Goal: Information Seeking & Learning: Learn about a topic

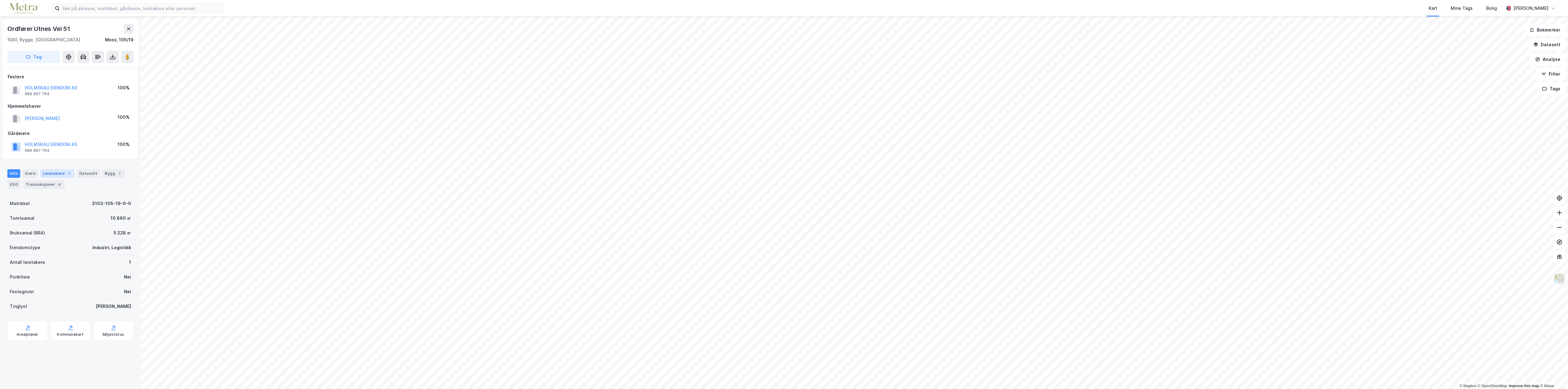
click at [43, 174] on div "Leietakere 1" at bounding box center [57, 174] width 34 height 9
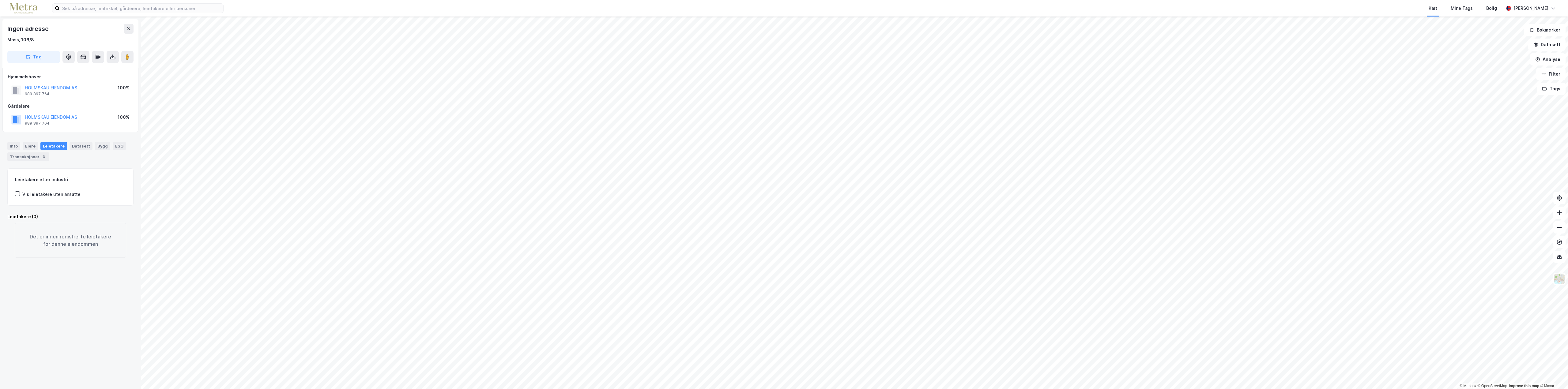
click at [6, 147] on div "Info [PERSON_NAME] Datasett Bygg ESG Transaksjoner 3" at bounding box center [71, 149] width 141 height 29
click at [11, 147] on div "Info" at bounding box center [14, 146] width 13 height 8
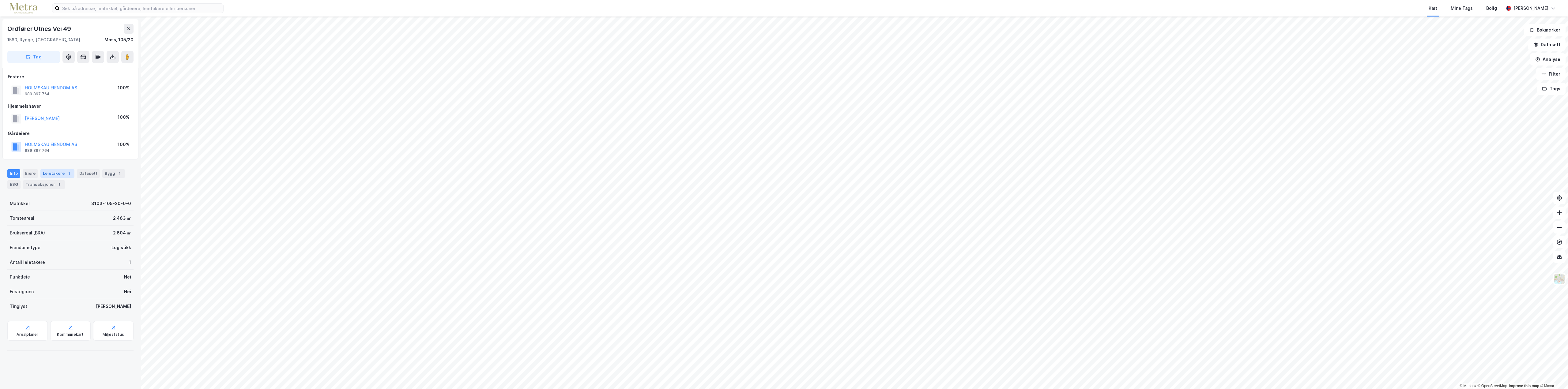
click at [59, 175] on div "Leietakere 1" at bounding box center [57, 174] width 34 height 9
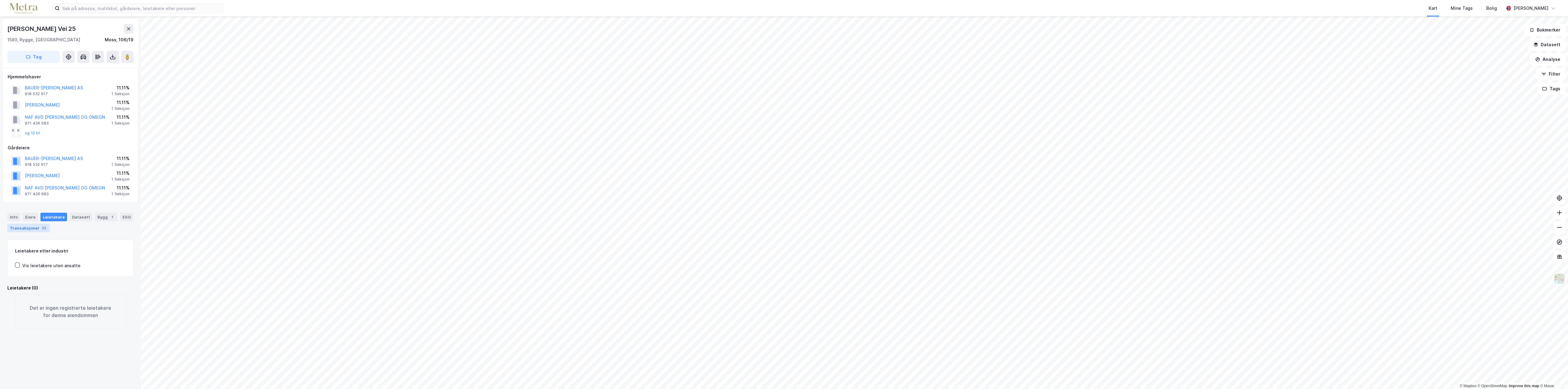
click at [17, 228] on div "Transaksjoner 22" at bounding box center [28, 228] width 43 height 9
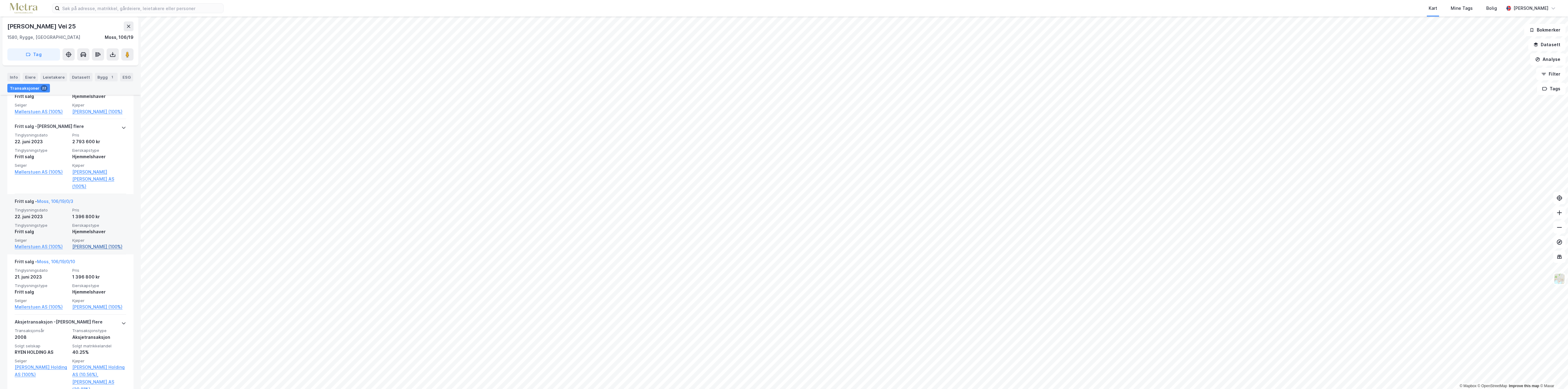
scroll to position [1501, 0]
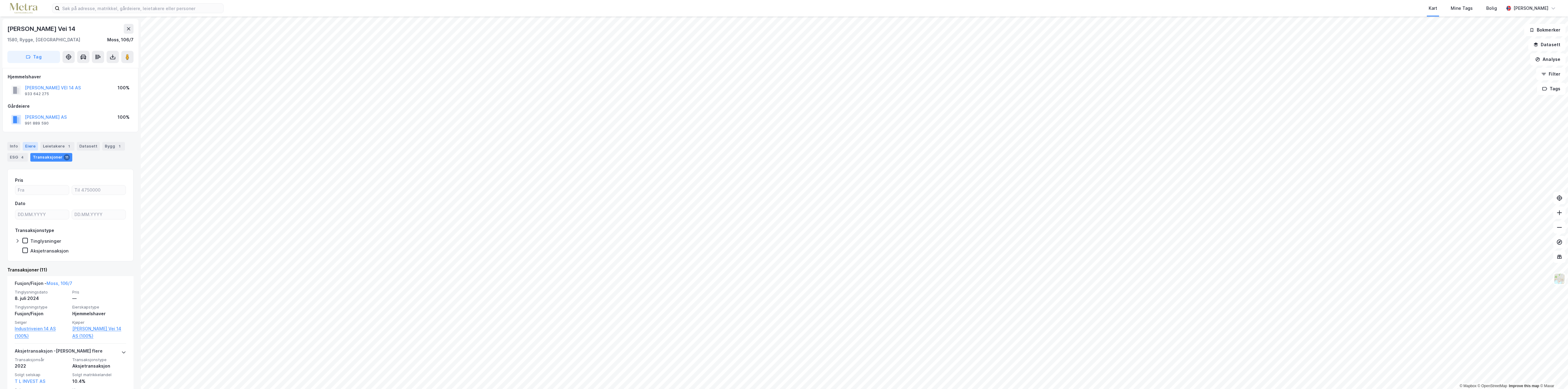
click at [27, 143] on div "Eiere" at bounding box center [30, 146] width 15 height 9
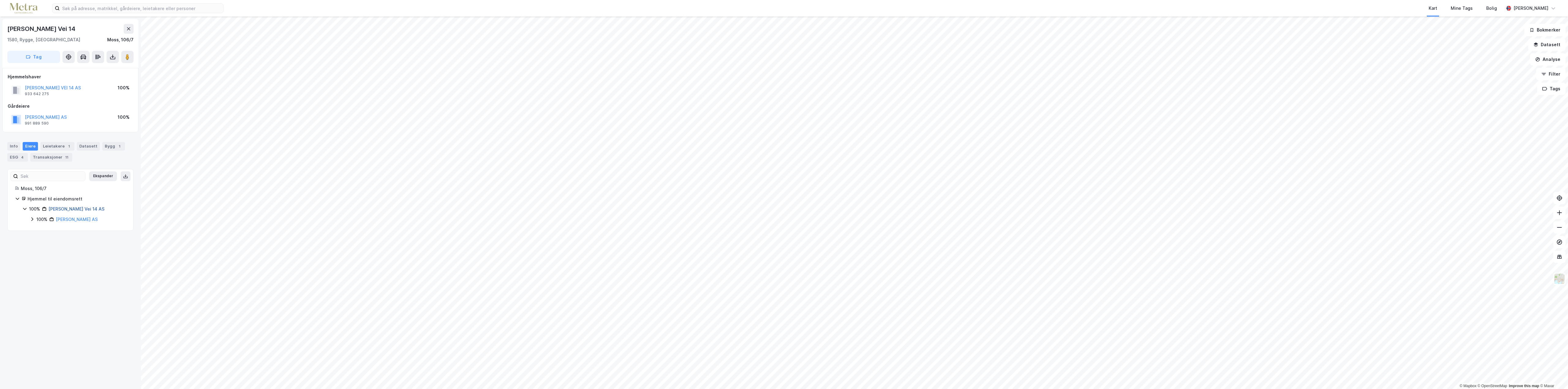
click at [66, 208] on link "[PERSON_NAME] Vei 14 AS" at bounding box center [76, 209] width 56 height 5
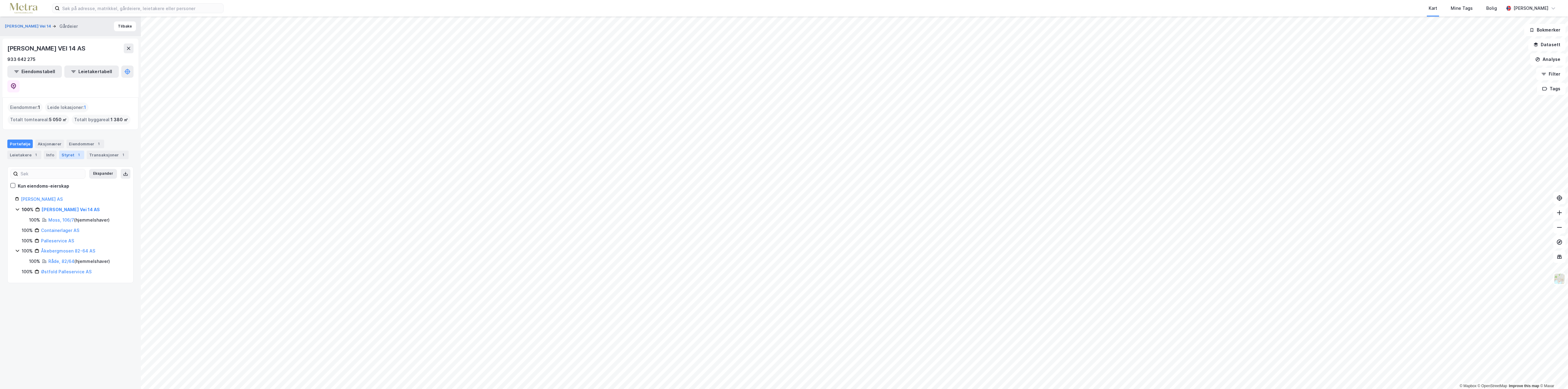
click at [66, 151] on div "Styret 1" at bounding box center [71, 155] width 25 height 9
click at [98, 151] on div "Transaksjoner 1" at bounding box center [107, 155] width 42 height 9
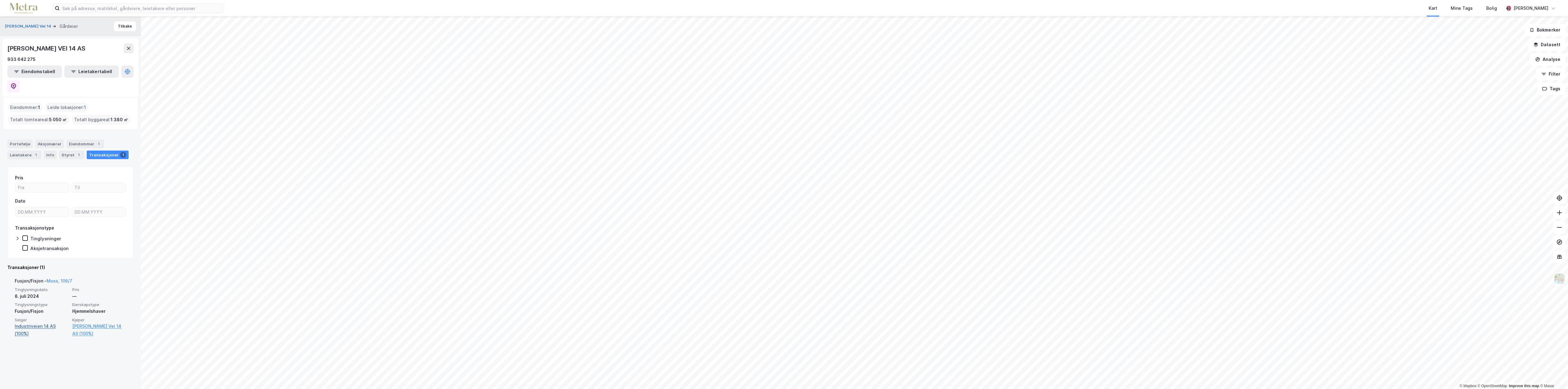
click at [28, 323] on link "Industriveien 14 AS (100%)" at bounding box center [41, 330] width 54 height 14
click at [22, 323] on link "Industriveien 14 AS (100%)" at bounding box center [41, 330] width 54 height 14
click at [34, 323] on link "Industriveien 14 AS (100%)" at bounding box center [41, 330] width 54 height 14
click at [32, 323] on link "Industriveien 14 AS (100%)" at bounding box center [41, 330] width 54 height 14
click at [35, 151] on div "Styret 3" at bounding box center [35, 155] width 25 height 9
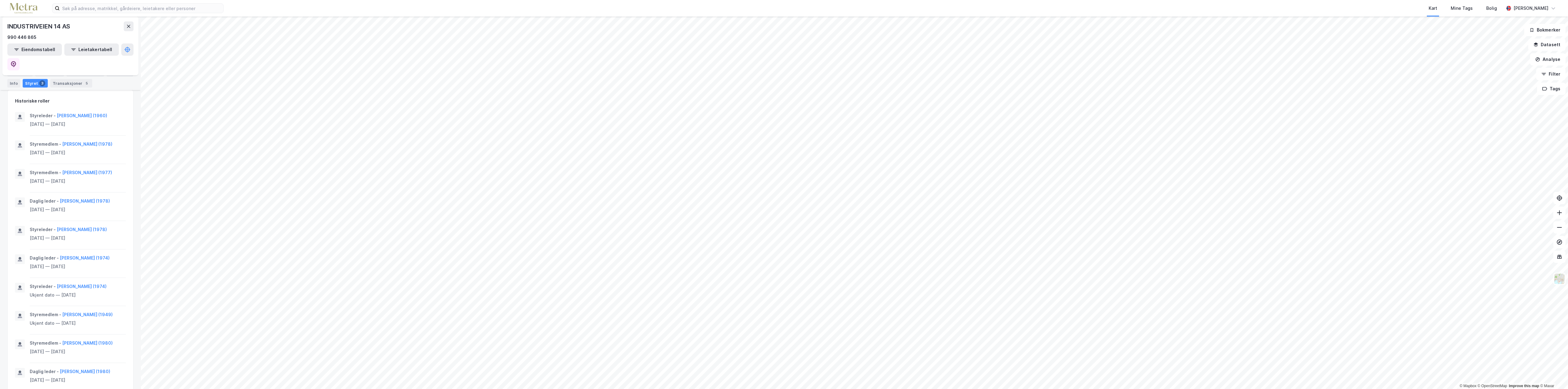
scroll to position [215, 0]
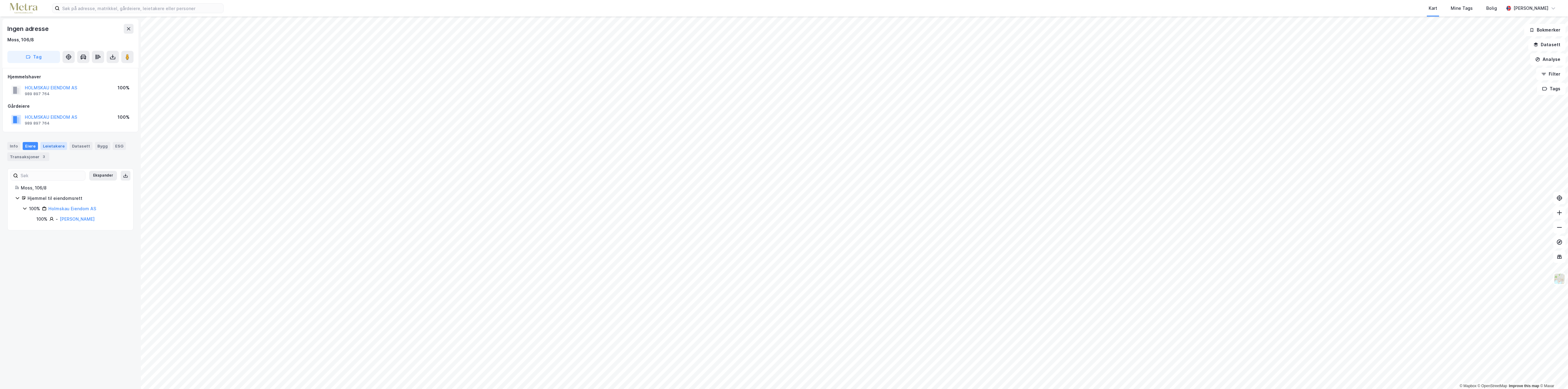
click at [45, 146] on div "Leietakere" at bounding box center [53, 146] width 27 height 8
click at [26, 156] on div "Transaksjoner 3" at bounding box center [28, 157] width 42 height 9
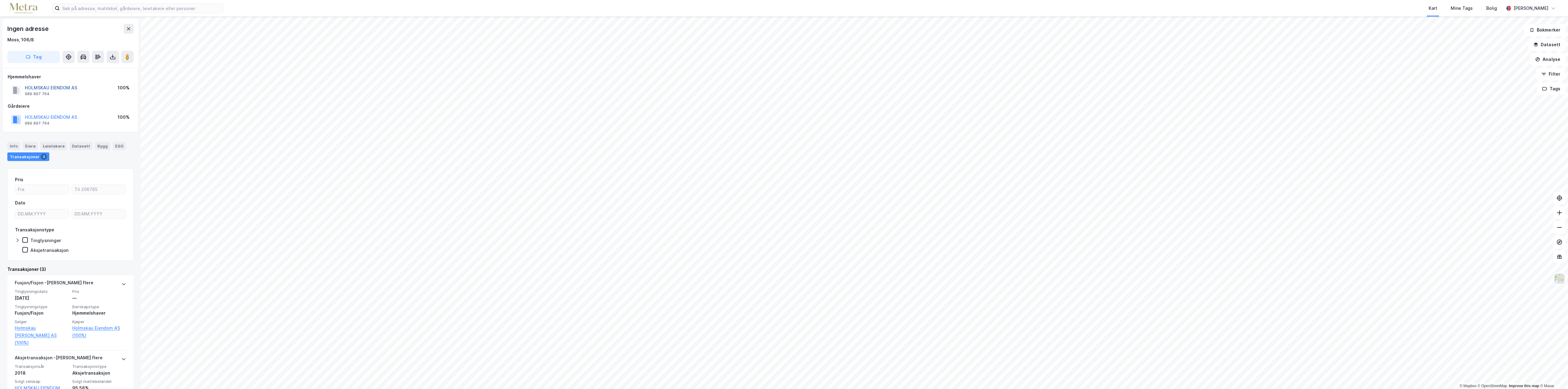
click at [0, 0] on button "HOLMSKAU EIENDOM AS" at bounding box center [0, 0] width 0 height 0
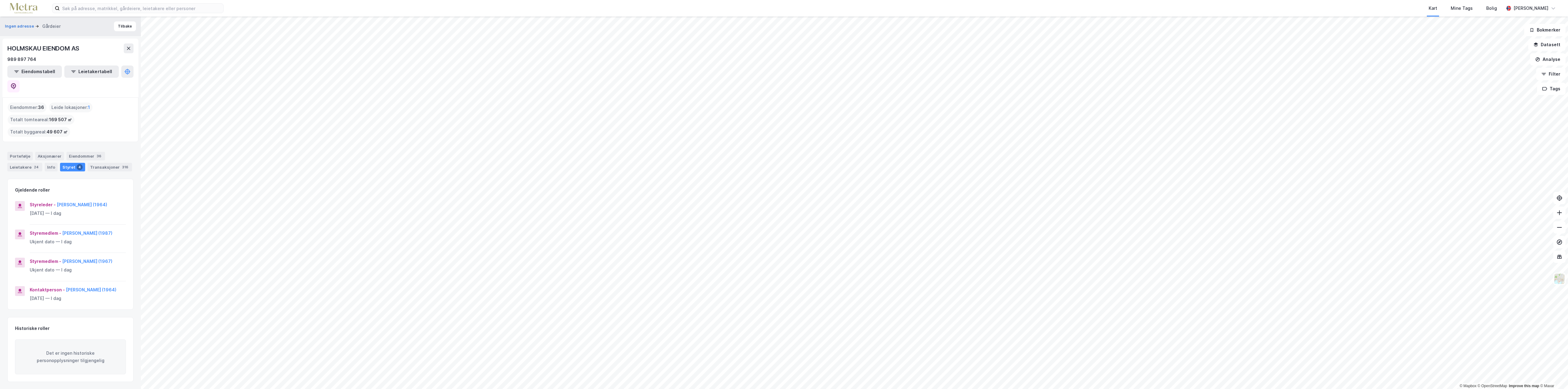
click at [993, 389] on html "Kart Mine Tags Bolig [PERSON_NAME] © Mapbox © OpenStreetMap Improve this map © …" at bounding box center [784, 194] width 1568 height 389
click at [47, 163] on div "Info" at bounding box center [51, 167] width 13 height 9
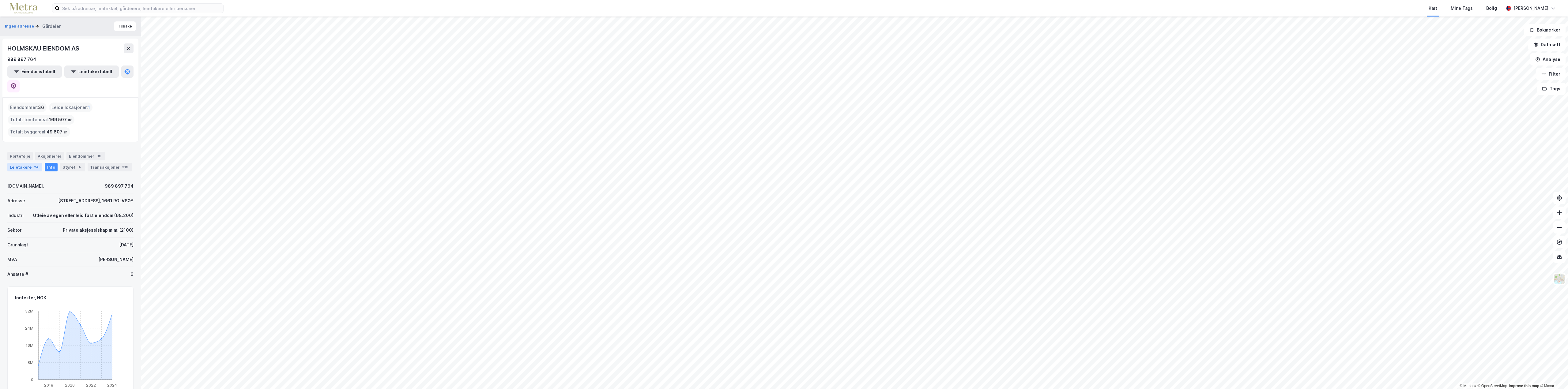
click at [17, 163] on div "Leietakere 24" at bounding box center [24, 167] width 35 height 9
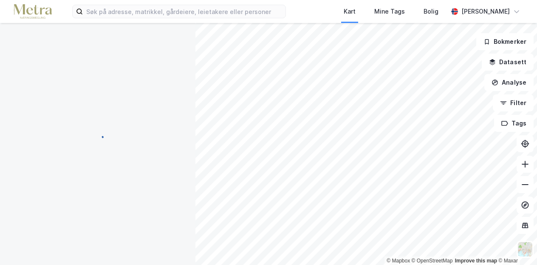
scroll to position [1, 0]
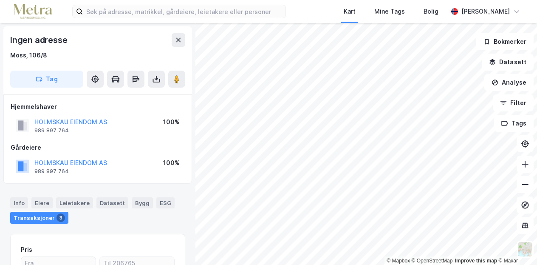
scroll to position [1, 0]
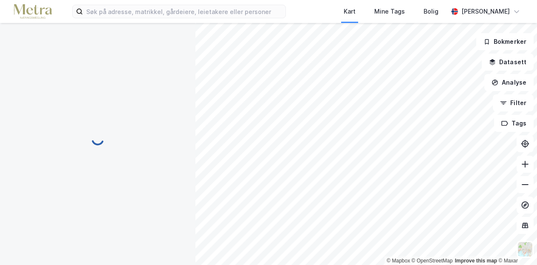
scroll to position [1, 0]
